Goal: Task Accomplishment & Management: Complete application form

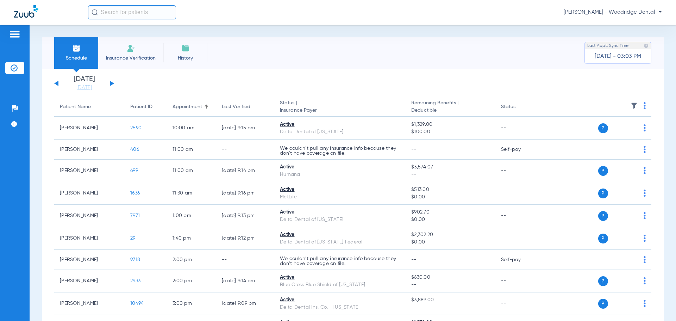
click at [118, 50] on li "Insurance Verification" at bounding box center [130, 53] width 65 height 32
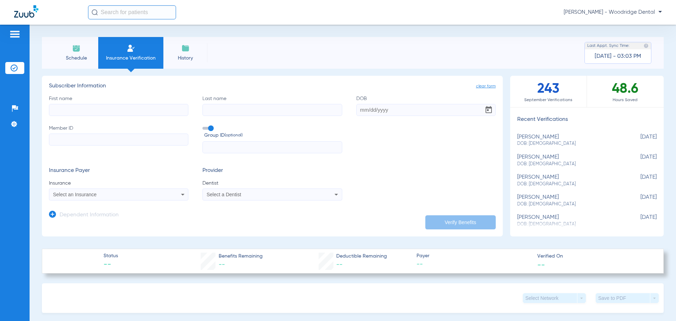
click at [124, 110] on input "First name" at bounding box center [118, 110] width 139 height 12
click at [70, 51] on li "Schedule" at bounding box center [76, 53] width 44 height 32
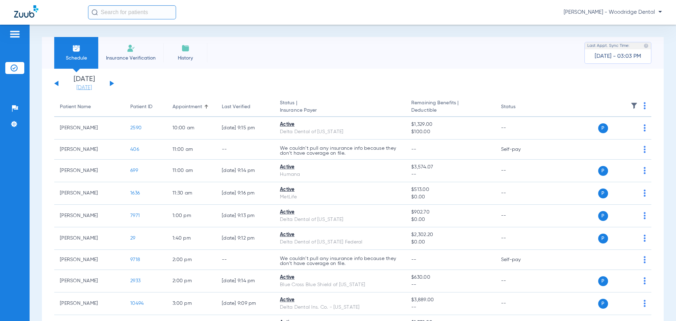
click at [86, 88] on link "09-25-2025" at bounding box center [84, 87] width 42 height 7
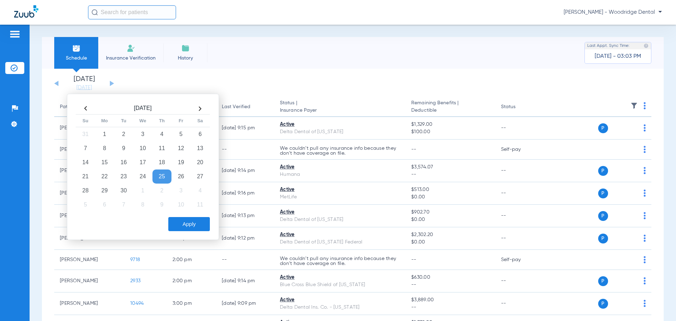
click at [202, 110] on th at bounding box center [199, 108] width 19 height 11
click at [123, 160] on td "14" at bounding box center [123, 162] width 19 height 14
click at [183, 225] on button "Apply" at bounding box center [189, 224] width 42 height 14
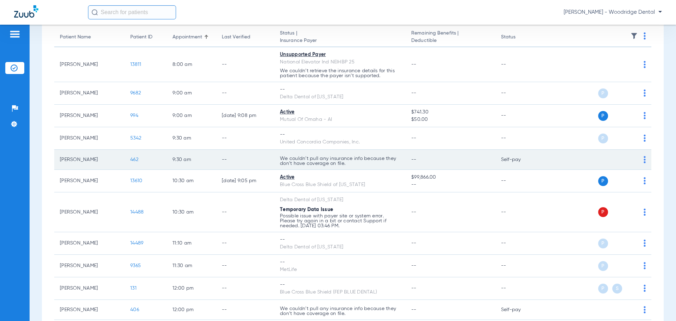
scroll to position [70, 0]
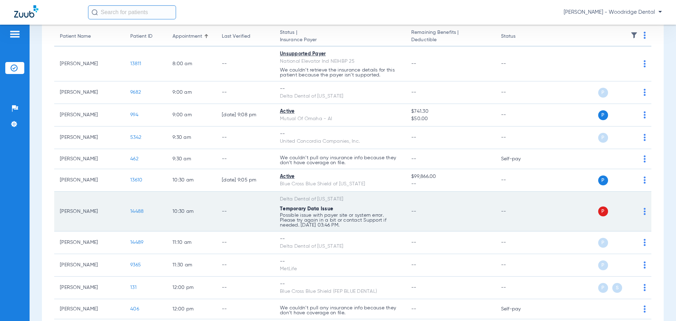
click at [137, 211] on span "14488" at bounding box center [136, 211] width 13 height 5
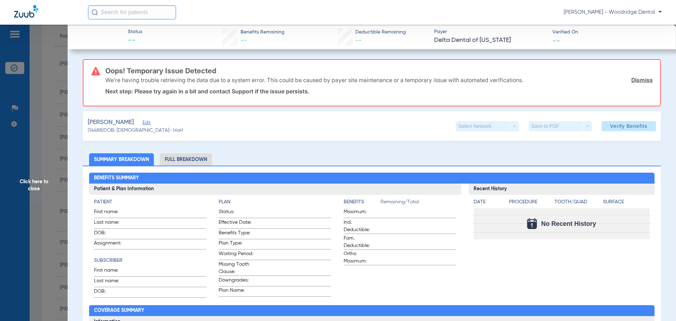
click at [177, 159] on li "Full Breakdown" at bounding box center [186, 159] width 52 height 12
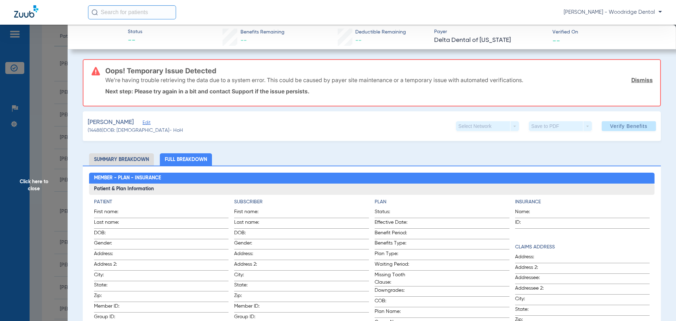
click at [39, 182] on span "Click here to close" at bounding box center [34, 185] width 68 height 321
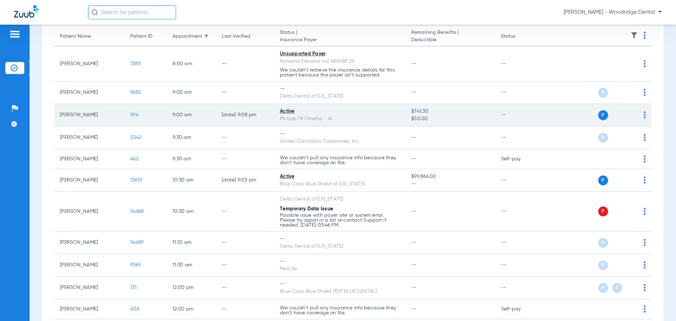
scroll to position [0, 0]
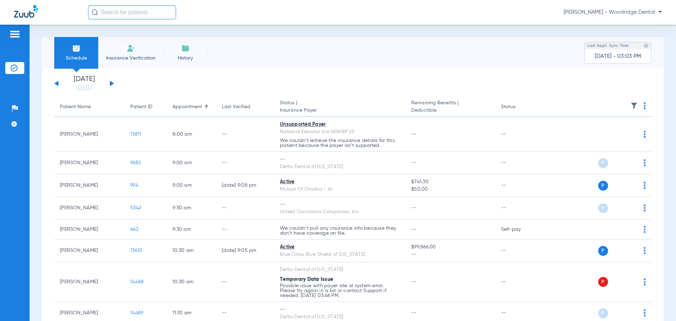
click at [124, 49] on li "Insurance Verification" at bounding box center [130, 53] width 65 height 32
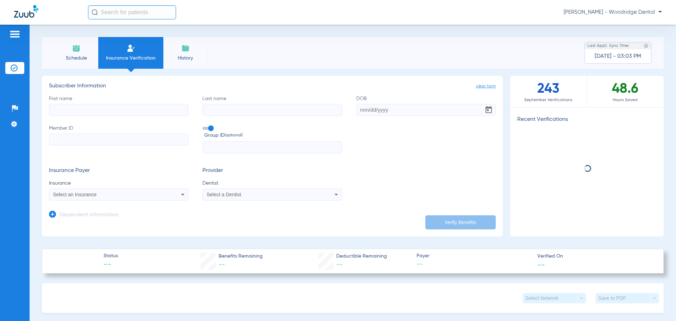
click at [134, 105] on input "First name" at bounding box center [118, 110] width 139 height 12
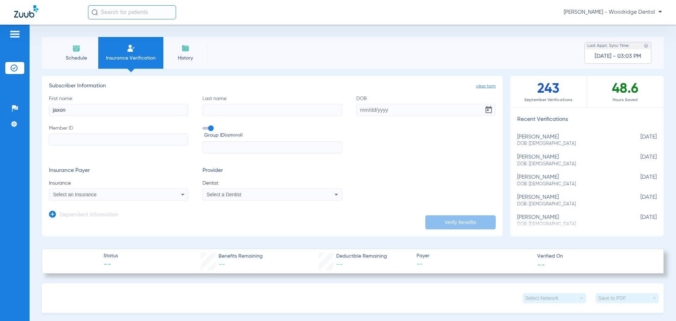
type input "jaxon"
type input "[PERSON_NAME]"
type input "[DATE]"
paste input "08032478992"
type input "08032478992"
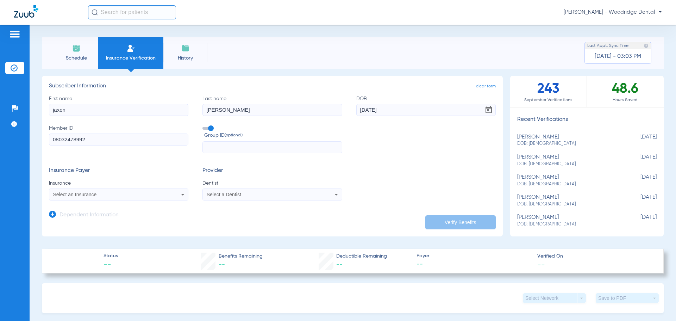
click at [221, 149] on input "text" at bounding box center [271, 147] width 139 height 12
click at [105, 196] on div "Select an Insurance" at bounding box center [105, 194] width 105 height 5
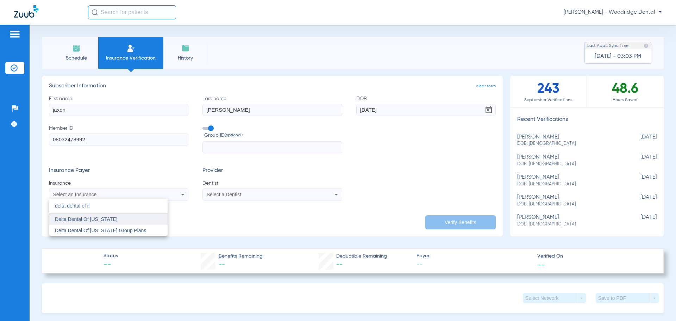
type input "delta dental of il"
click at [102, 220] on span "Delta Dental Of [US_STATE]" at bounding box center [86, 219] width 63 height 6
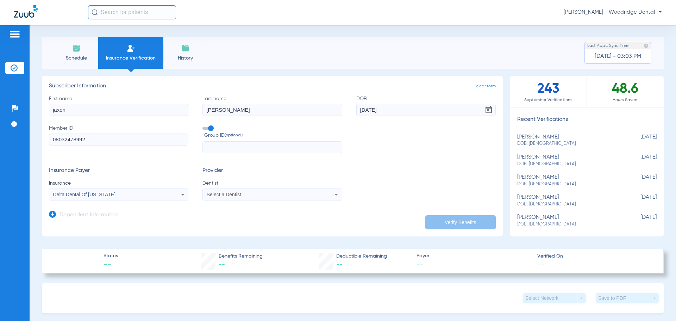
click at [217, 194] on span "Select a Dentist" at bounding box center [224, 194] width 34 height 6
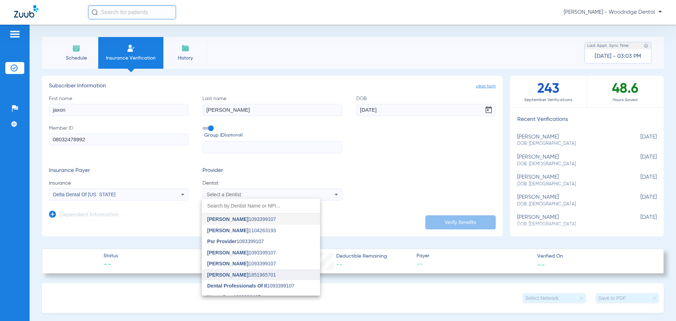
click at [228, 272] on span "[PERSON_NAME]" at bounding box center [227, 275] width 41 height 6
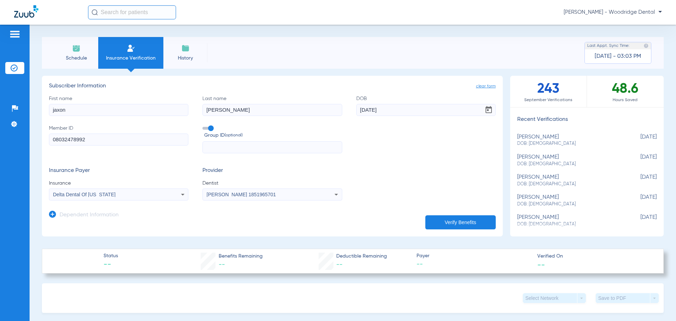
click at [442, 217] on button "Verify Benefits" at bounding box center [460, 222] width 70 height 14
click at [280, 149] on input "text" at bounding box center [271, 147] width 139 height 12
type input "10556"
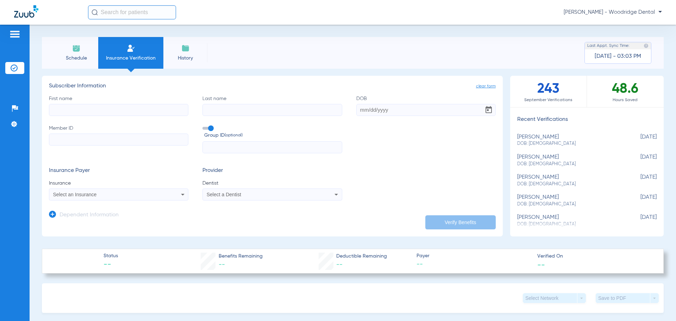
click at [113, 105] on input "First name" at bounding box center [118, 110] width 139 height 12
type input "[PERSON_NAME]"
type input "hol"
drag, startPoint x: 115, startPoint y: 110, endPoint x: 27, endPoint y: 106, distance: 88.1
click at [27, 106] on div "Patients Insurance Verification Setup Help Center Settings Schedule Insurance V…" at bounding box center [338, 185] width 676 height 321
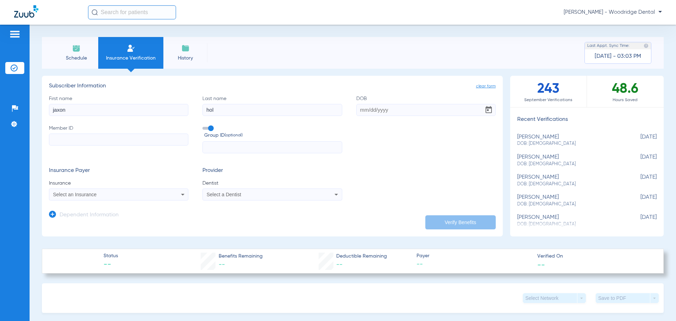
type input "jaxon"
type input "[PERSON_NAME]"
type input "[DATE]"
paste input "08032478992"
type input "08032478992"
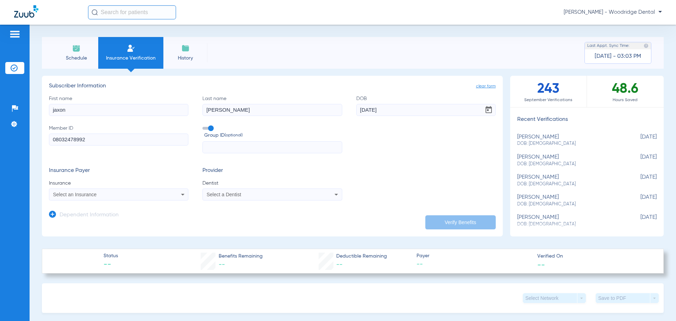
click at [216, 151] on input "text" at bounding box center [271, 147] width 139 height 12
type input "10556"
click at [164, 193] on div "Select an Insurance" at bounding box center [118, 194] width 139 height 8
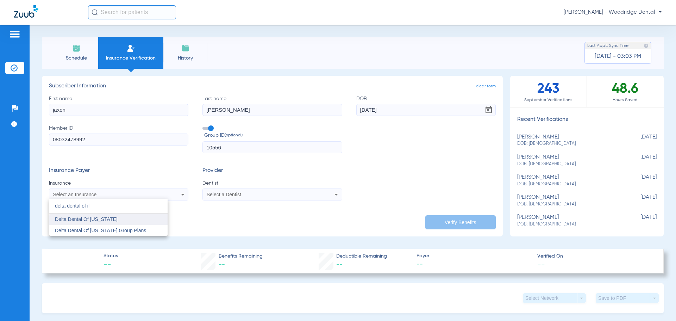
type input "delta dental of il"
click at [123, 219] on mat-option "Delta Dental Of [US_STATE]" at bounding box center [108, 218] width 118 height 11
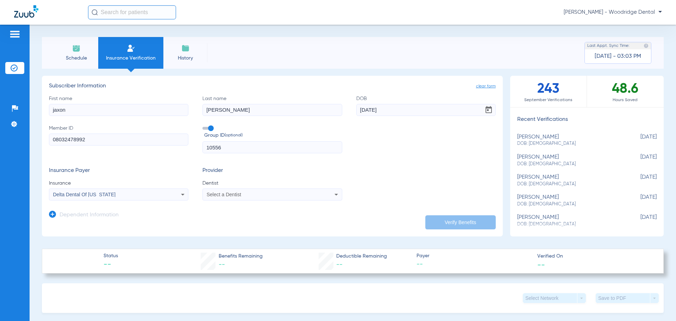
click at [223, 195] on span "Select a Dentist" at bounding box center [224, 194] width 34 height 6
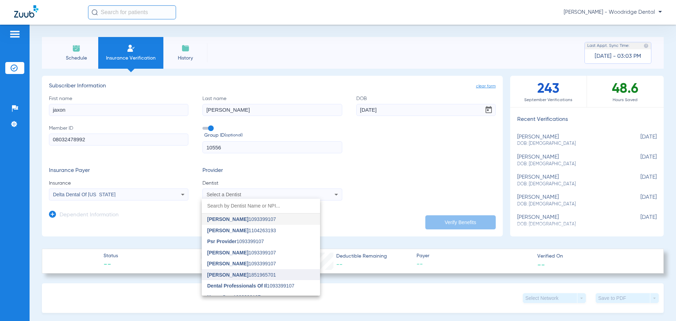
click at [232, 272] on span "[PERSON_NAME]" at bounding box center [227, 275] width 41 height 6
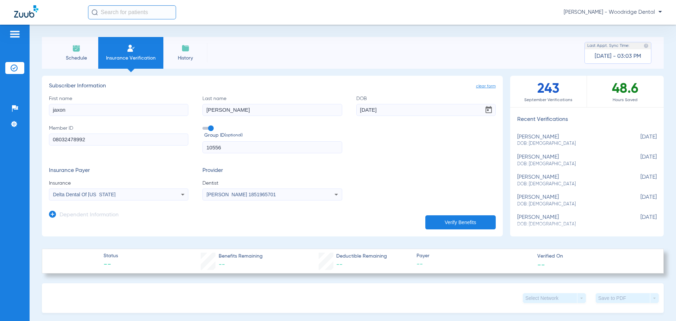
click at [442, 219] on button "Verify Benefits" at bounding box center [460, 222] width 70 height 14
click at [240, 150] on input "10556" at bounding box center [271, 147] width 139 height 12
paste input "10556-000-00002-00000"
type input "10556-000-00002-00000"
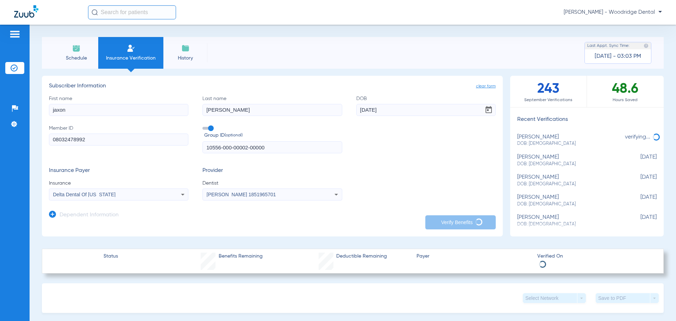
drag, startPoint x: 72, startPoint y: 112, endPoint x: 39, endPoint y: 109, distance: 33.9
click at [39, 109] on div "Schedule Insurance Verification History Last Appt. Sync Time: [DATE] - 03:03 PM…" at bounding box center [353, 173] width 646 height 296
type input "[PERSON_NAME]"
type input "[DATE]"
type input "jaxon"
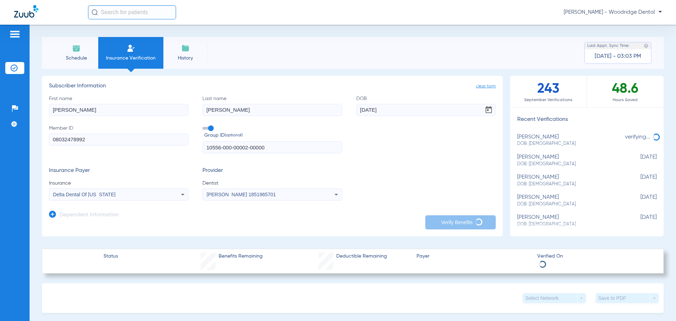
type input "[DATE]"
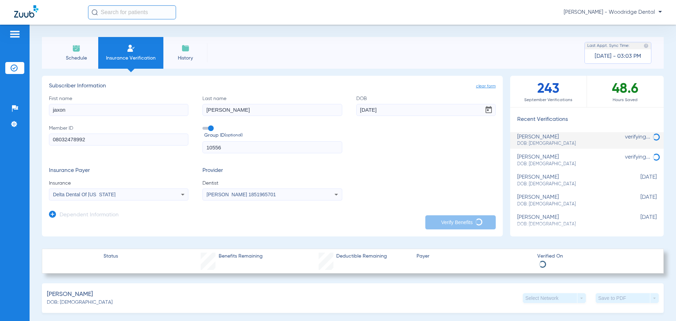
click at [256, 145] on input "10556" at bounding box center [271, 147] width 139 height 12
paste input "10556-000-00002-00000"
type input "10556-000-00002-00000"
